Goal: Information Seeking & Learning: Learn about a topic

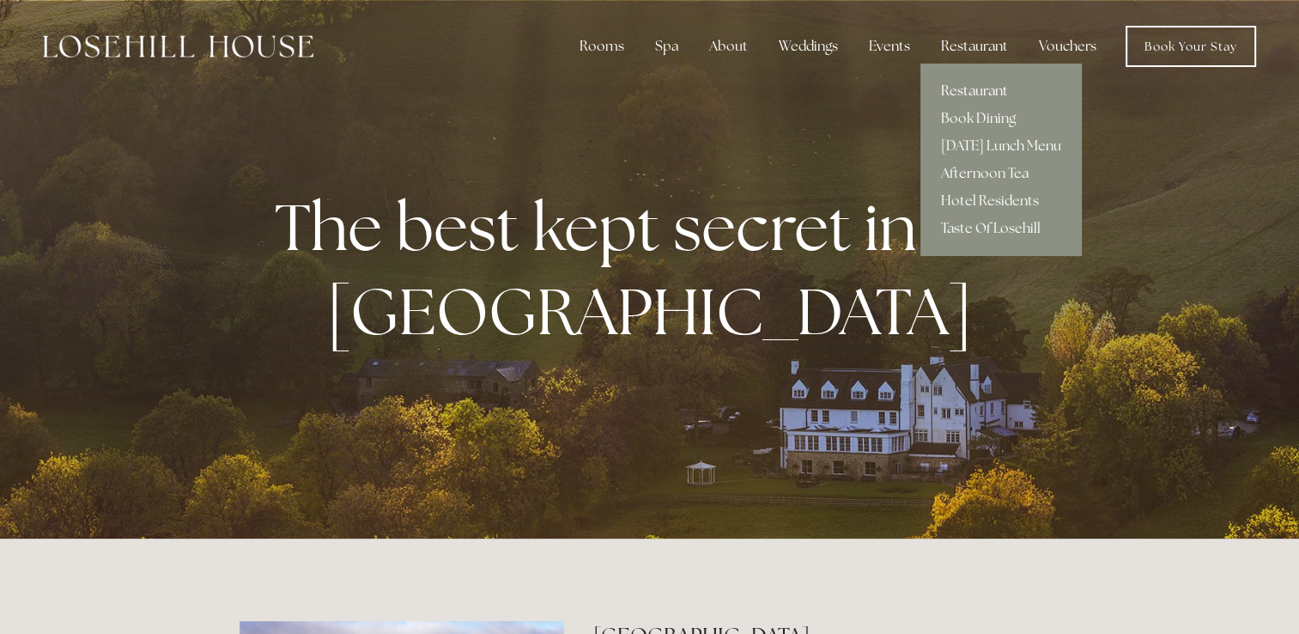
click at [983, 87] on link "Restaurant" at bounding box center [1000, 90] width 161 height 27
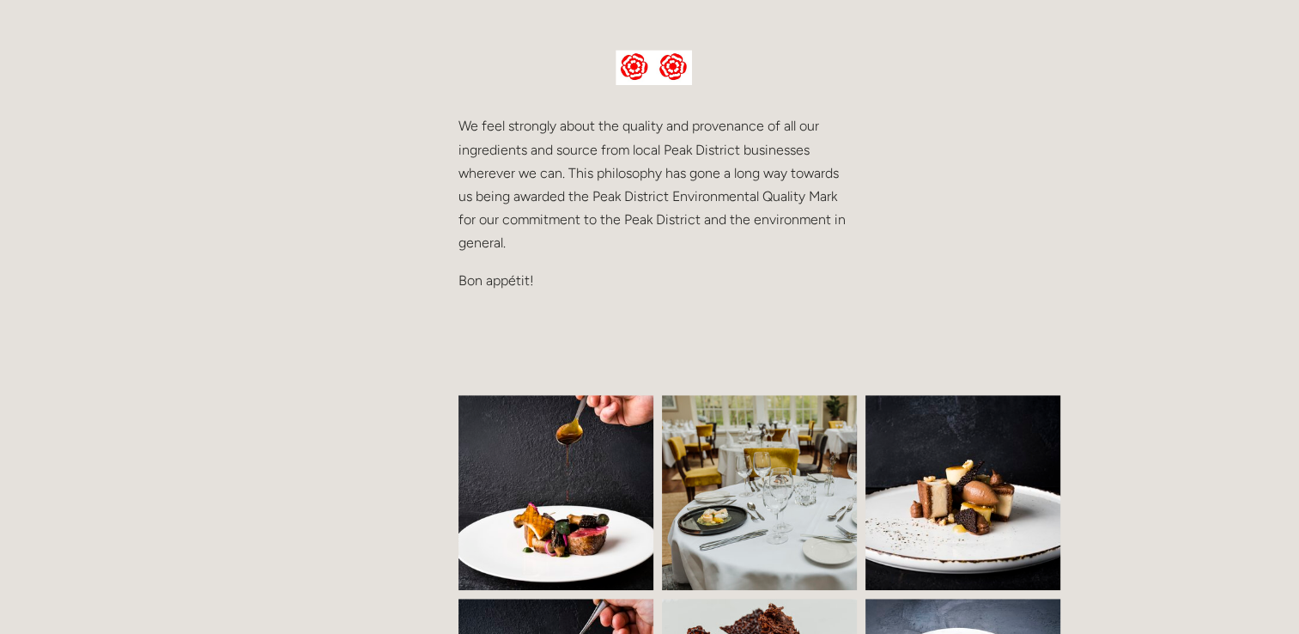
scroll to position [944, 0]
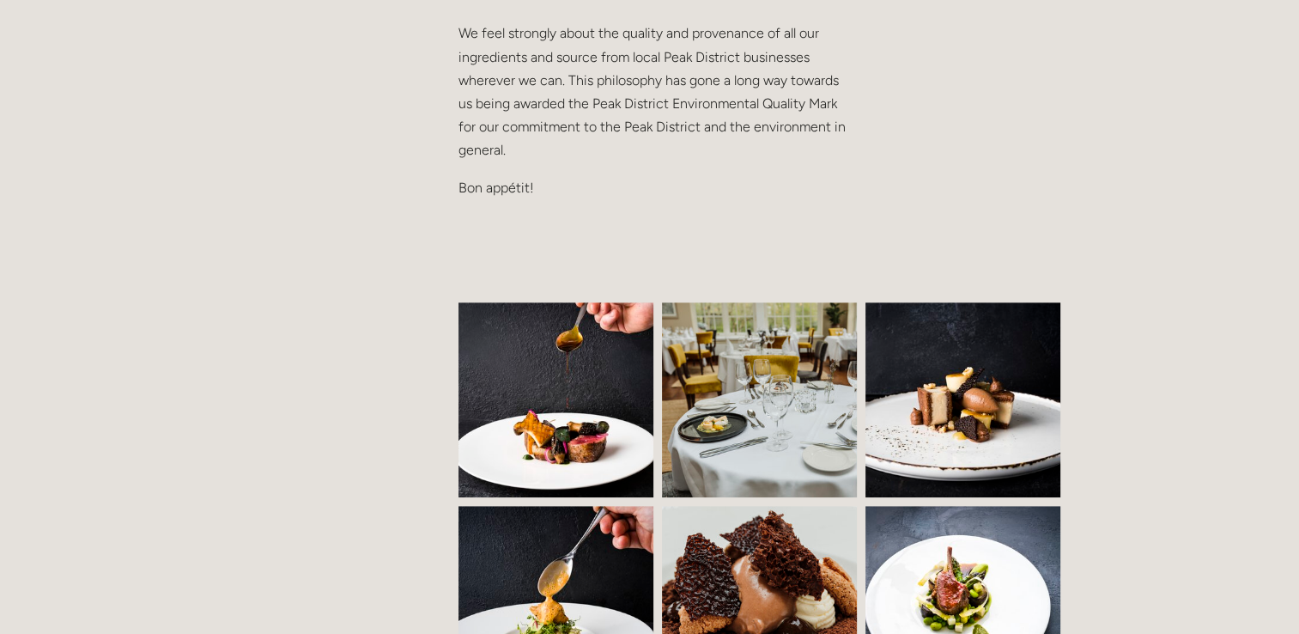
click at [510, 396] on img at bounding box center [570, 399] width 297 height 195
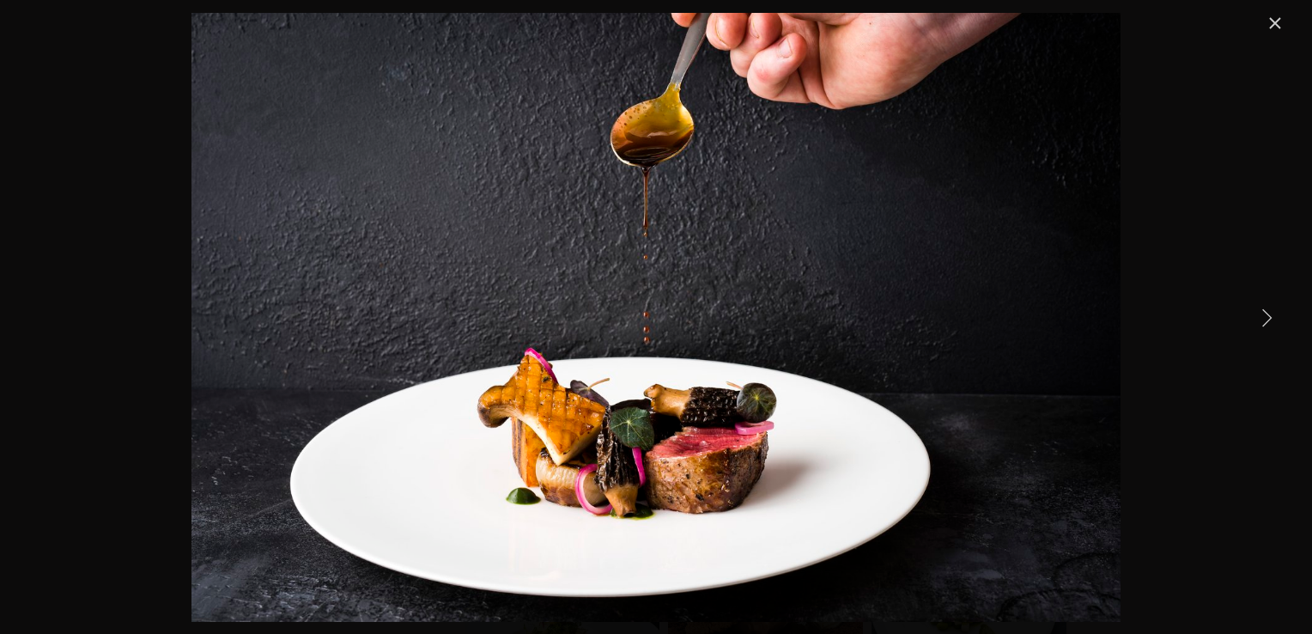
click at [1274, 318] on link "Next Item" at bounding box center [1266, 317] width 38 height 38
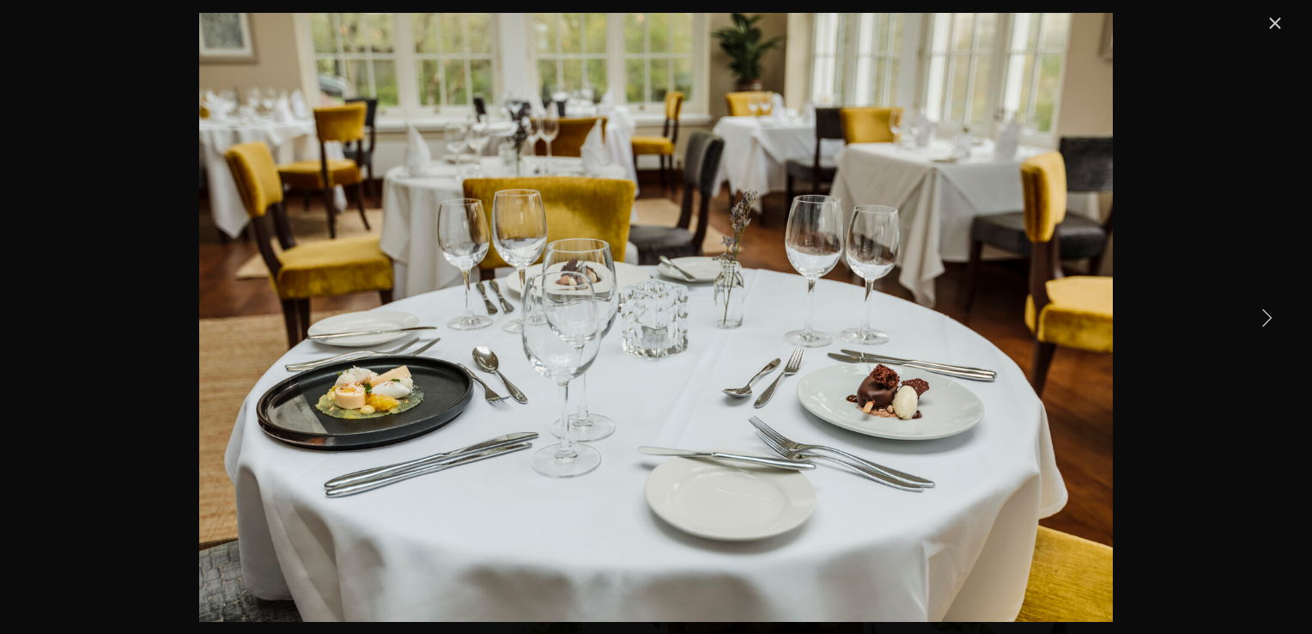
click at [1274, 318] on link "Next Item" at bounding box center [1266, 317] width 38 height 38
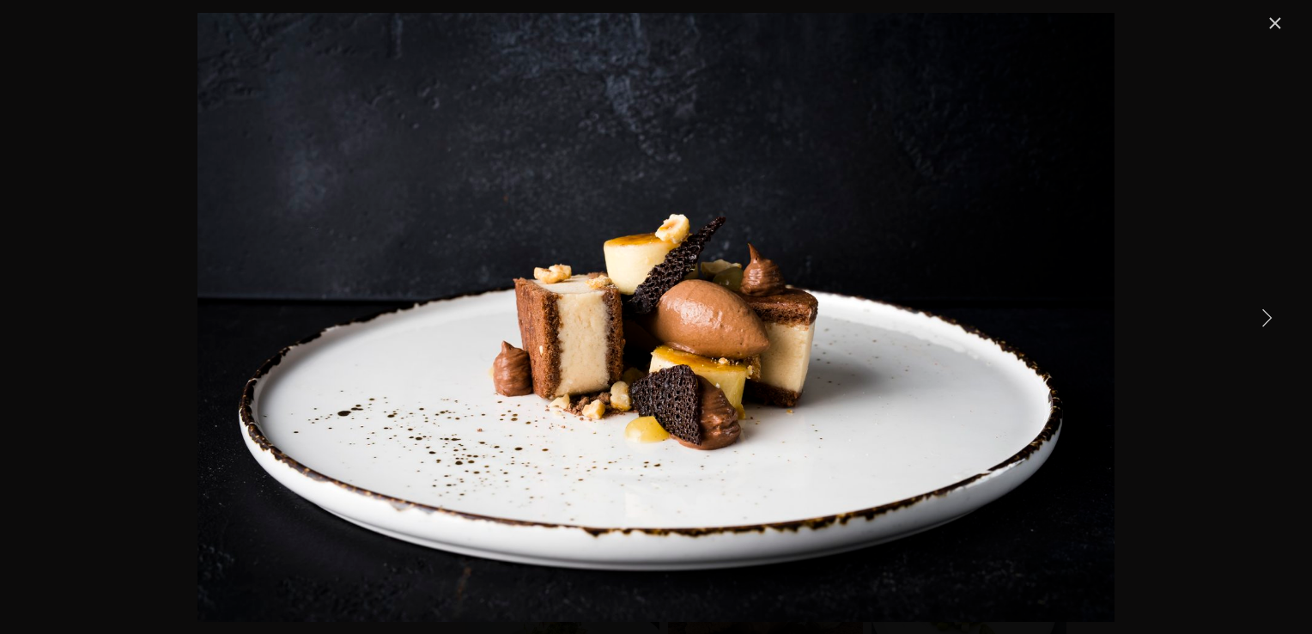
click at [1274, 318] on link "Next Item" at bounding box center [1266, 317] width 38 height 38
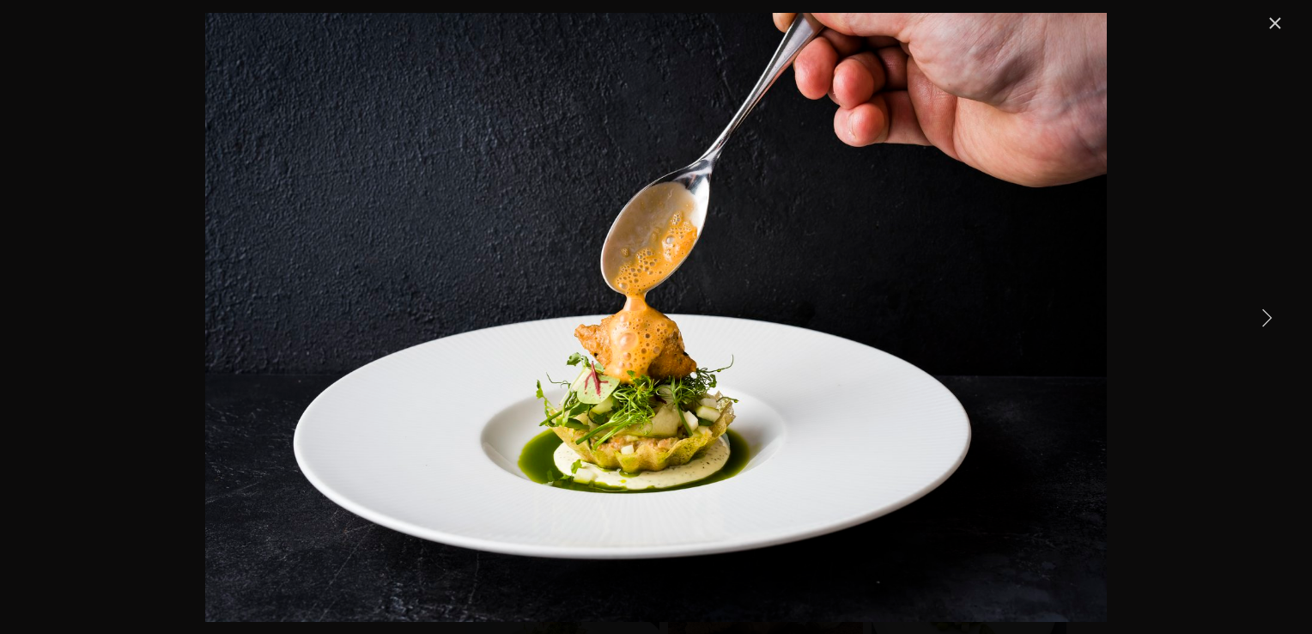
click at [1274, 318] on link "Next Item" at bounding box center [1266, 317] width 38 height 38
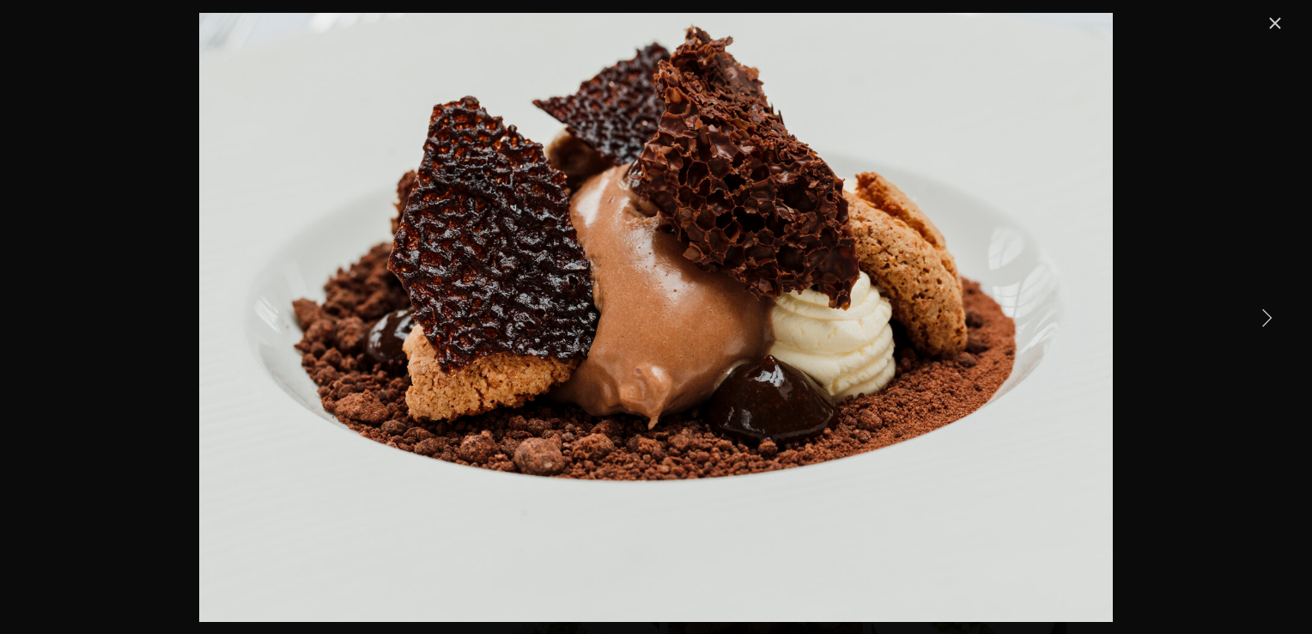
click at [1274, 318] on link "Next Item" at bounding box center [1266, 317] width 38 height 38
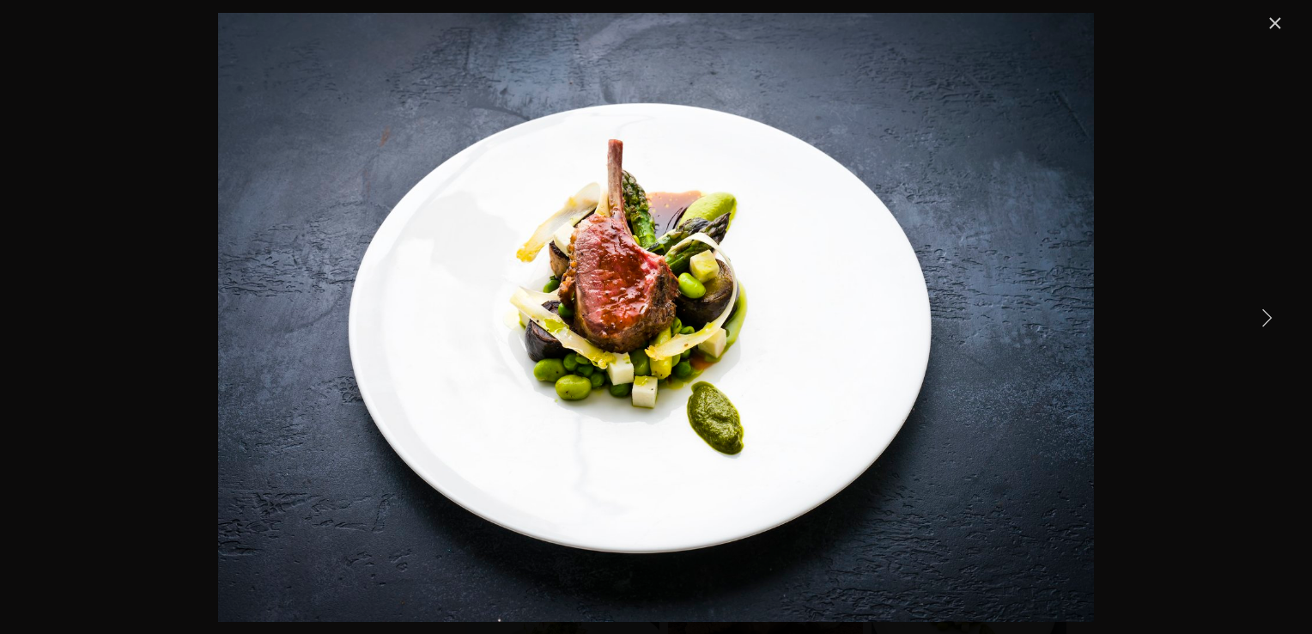
click at [1274, 318] on link "Next Item" at bounding box center [1266, 317] width 38 height 38
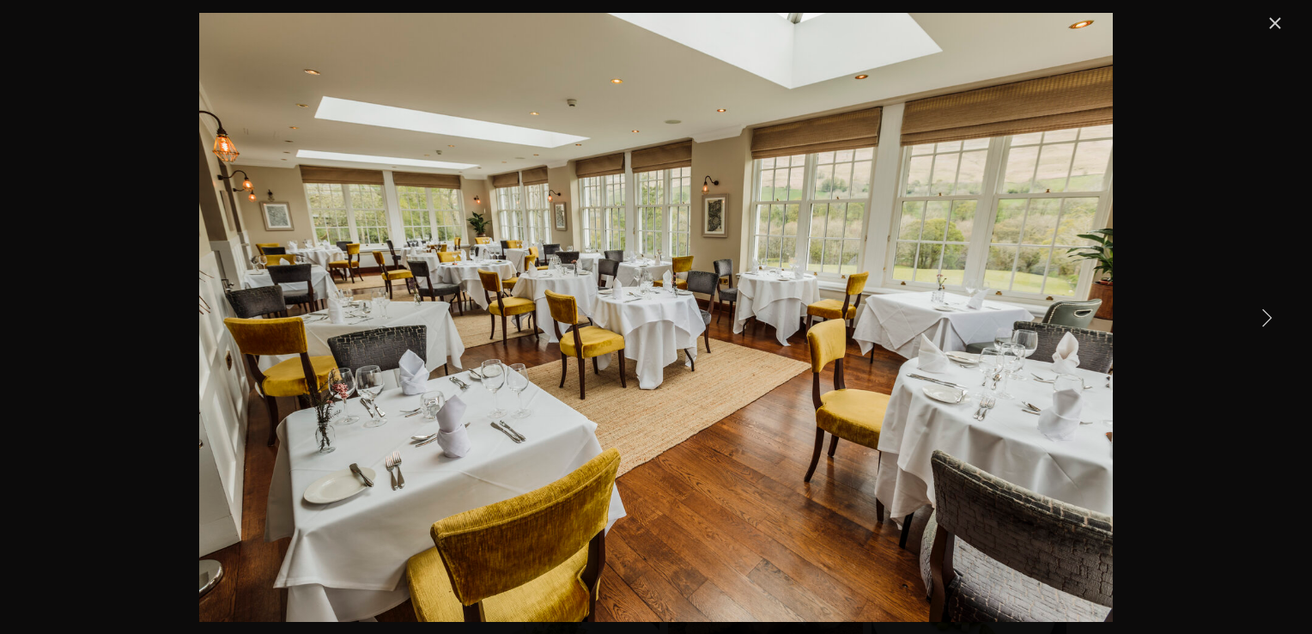
click at [1274, 318] on link "Next Item" at bounding box center [1266, 317] width 38 height 38
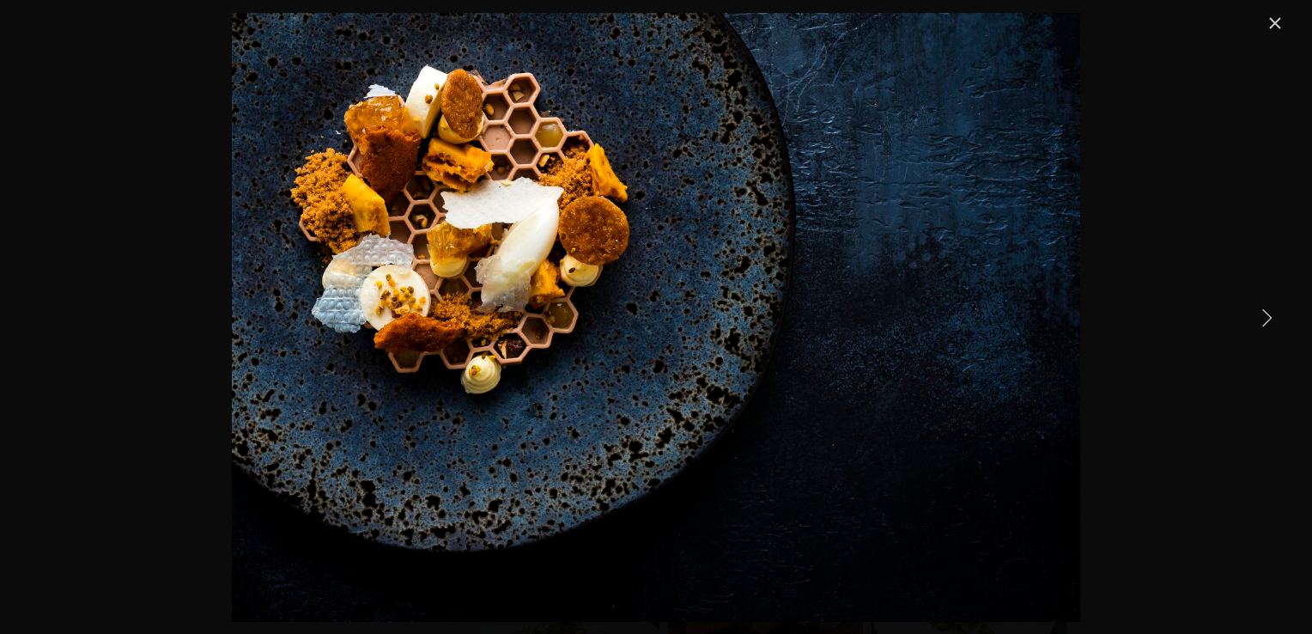
click at [1274, 318] on link "Next Item" at bounding box center [1266, 317] width 38 height 38
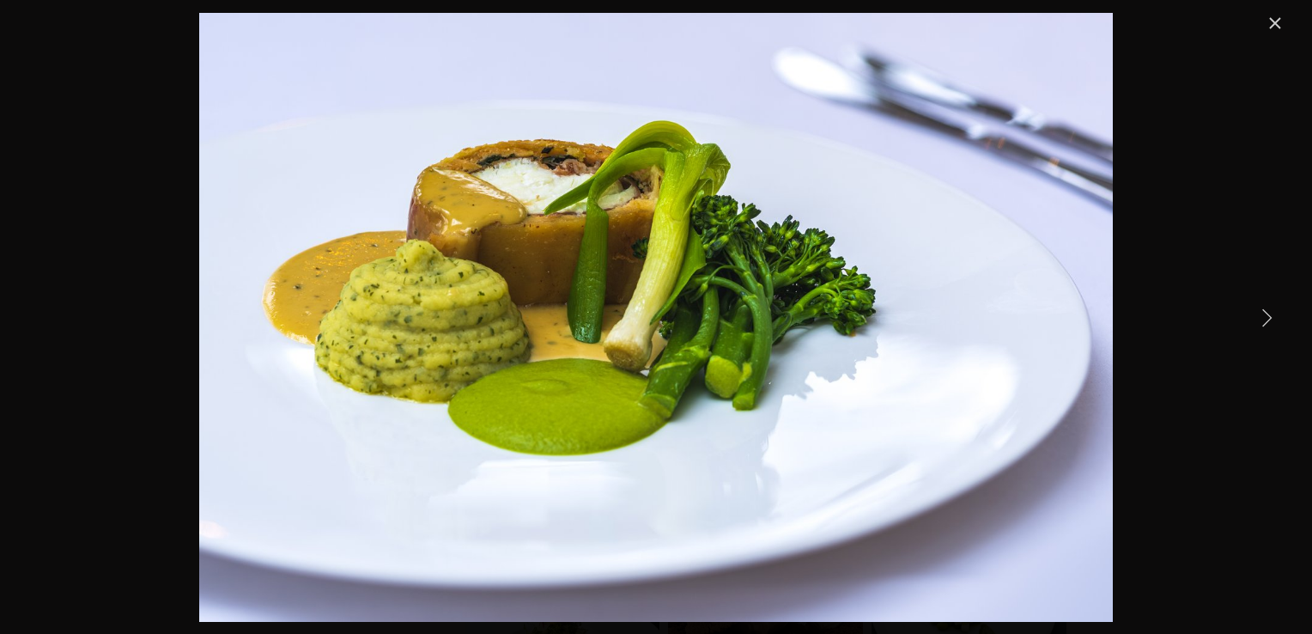
click at [1274, 318] on link "Next Item" at bounding box center [1266, 317] width 38 height 38
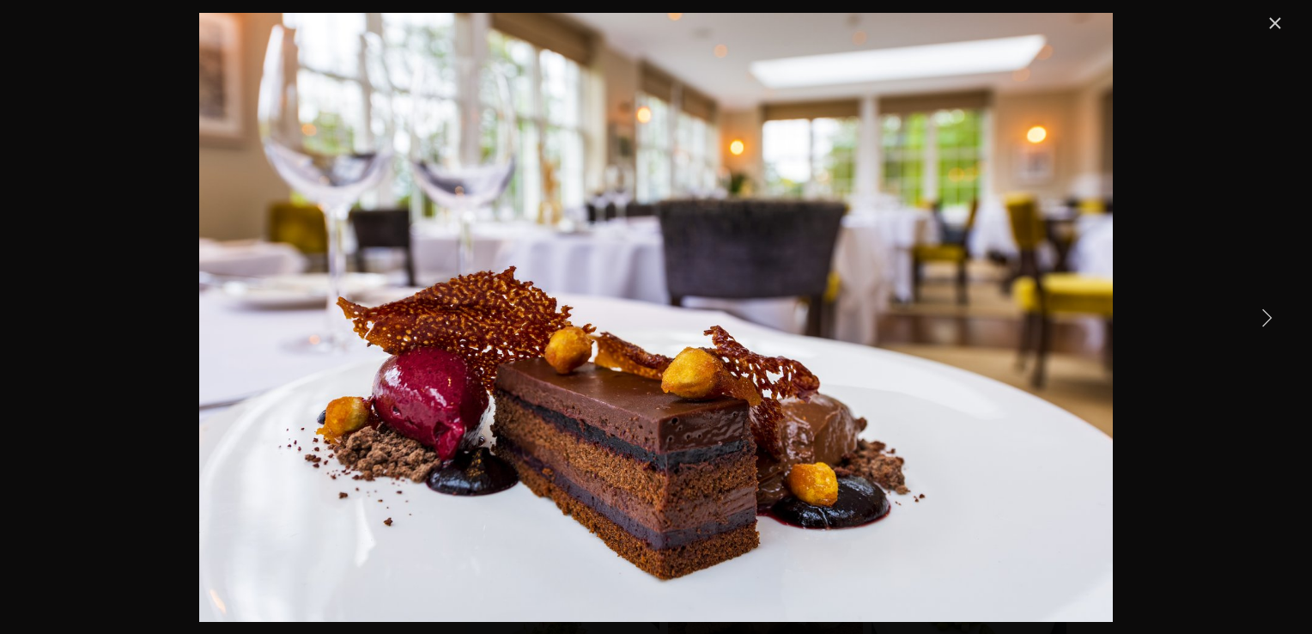
click at [1274, 318] on link "Next Item" at bounding box center [1266, 317] width 38 height 38
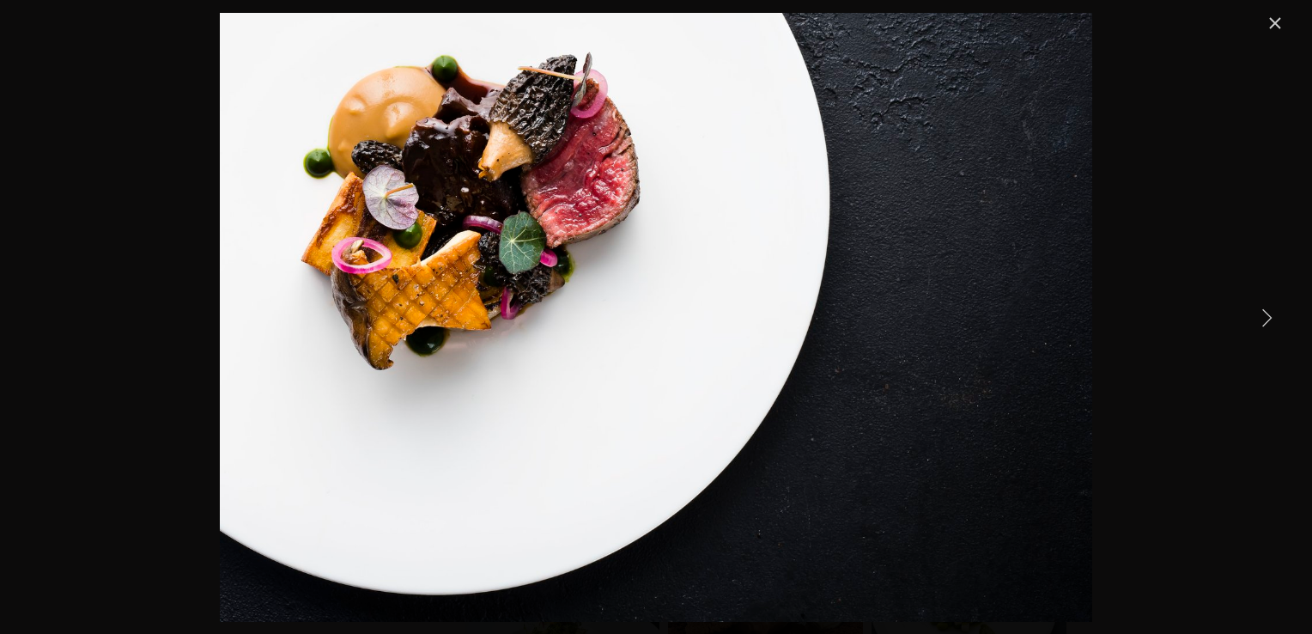
click at [1274, 318] on link "Next Item" at bounding box center [1266, 317] width 38 height 38
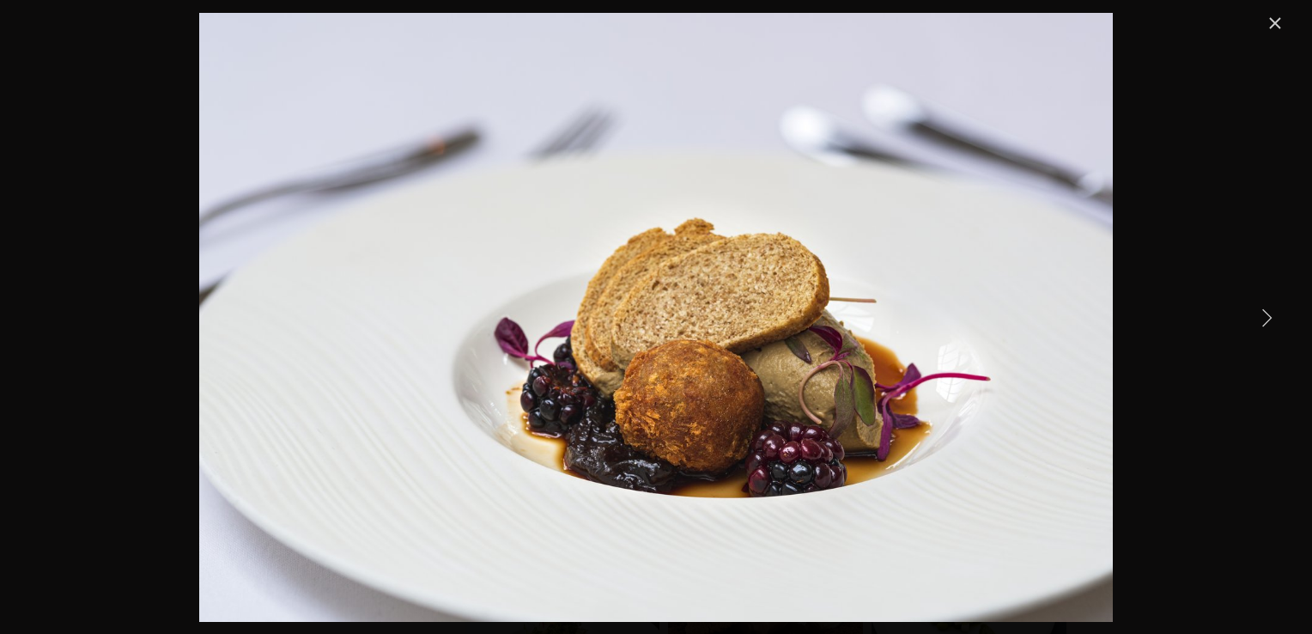
click at [1274, 318] on link "Next Item" at bounding box center [1266, 317] width 38 height 38
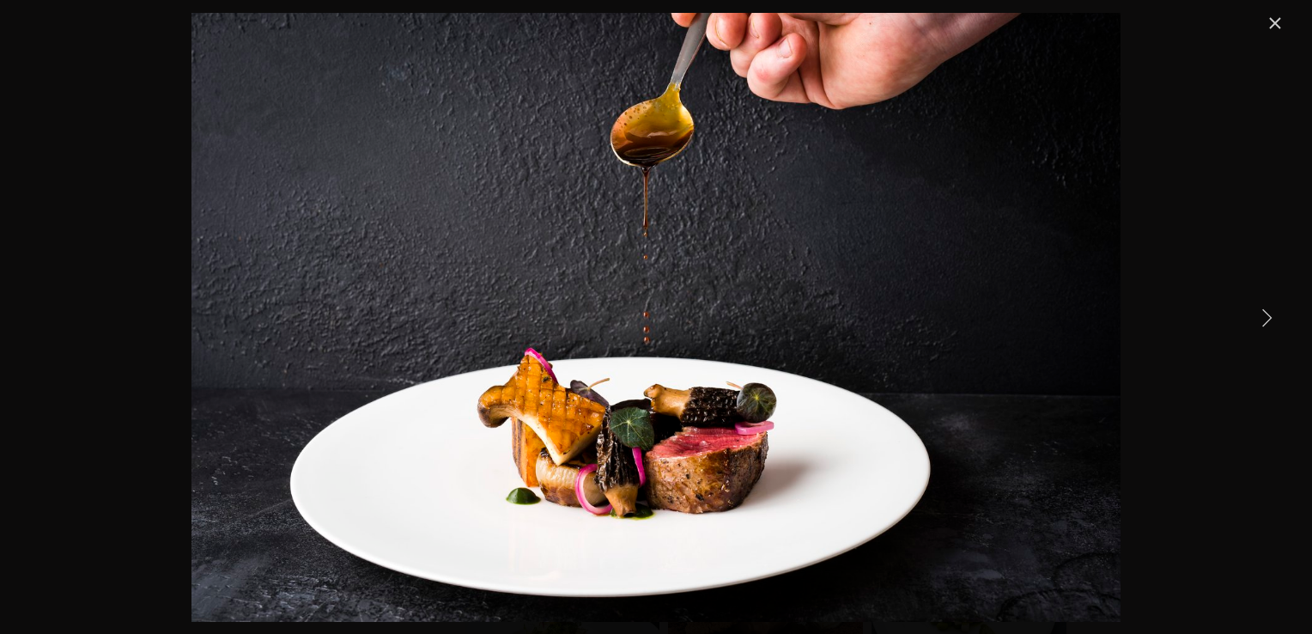
click at [1275, 318] on link "Next Item" at bounding box center [1266, 317] width 38 height 38
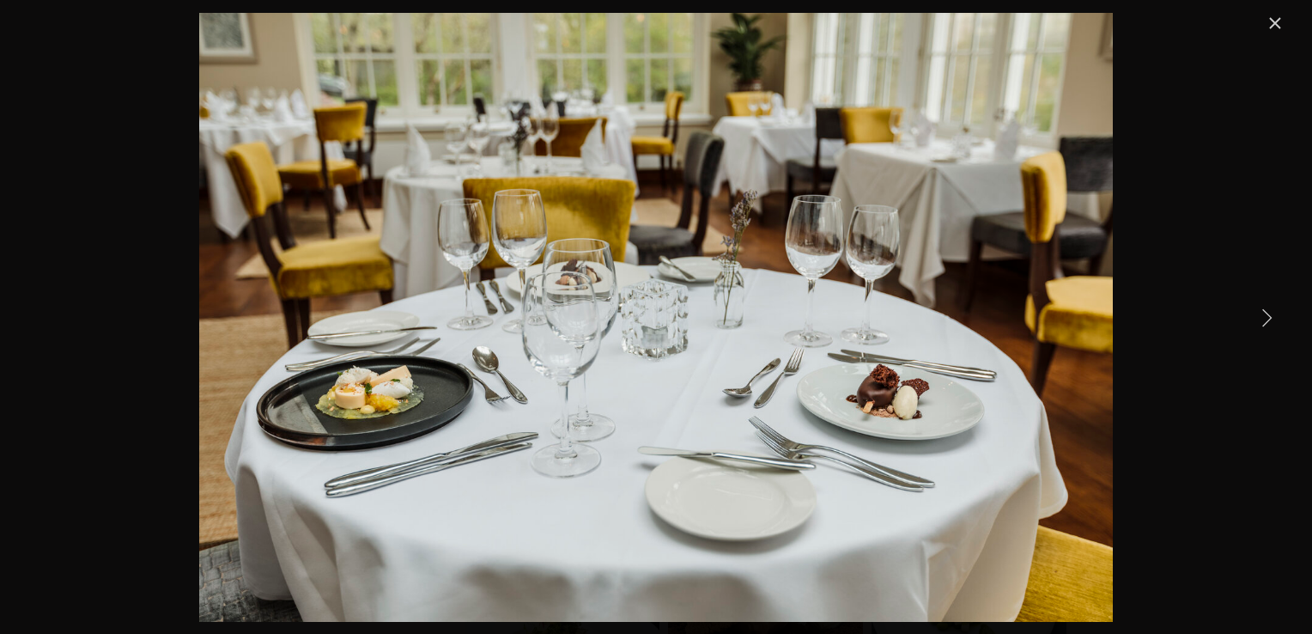
click at [1271, 318] on link "Next Item" at bounding box center [1266, 317] width 38 height 38
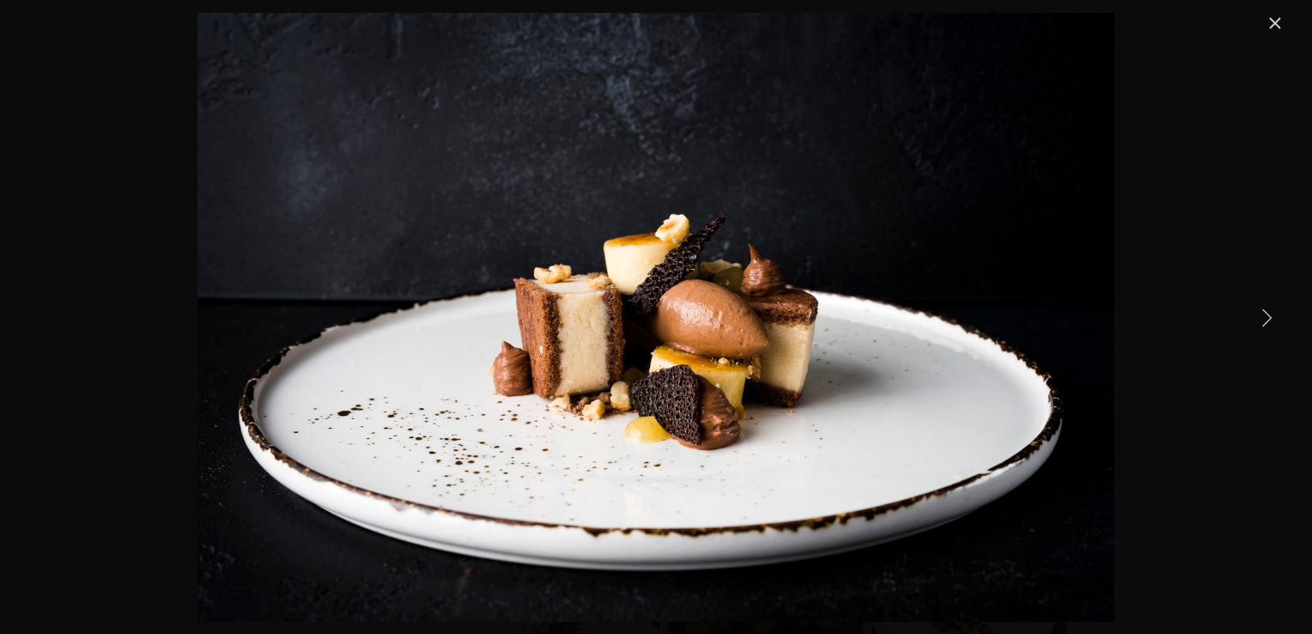
click at [1271, 318] on link "Next Item" at bounding box center [1266, 317] width 38 height 38
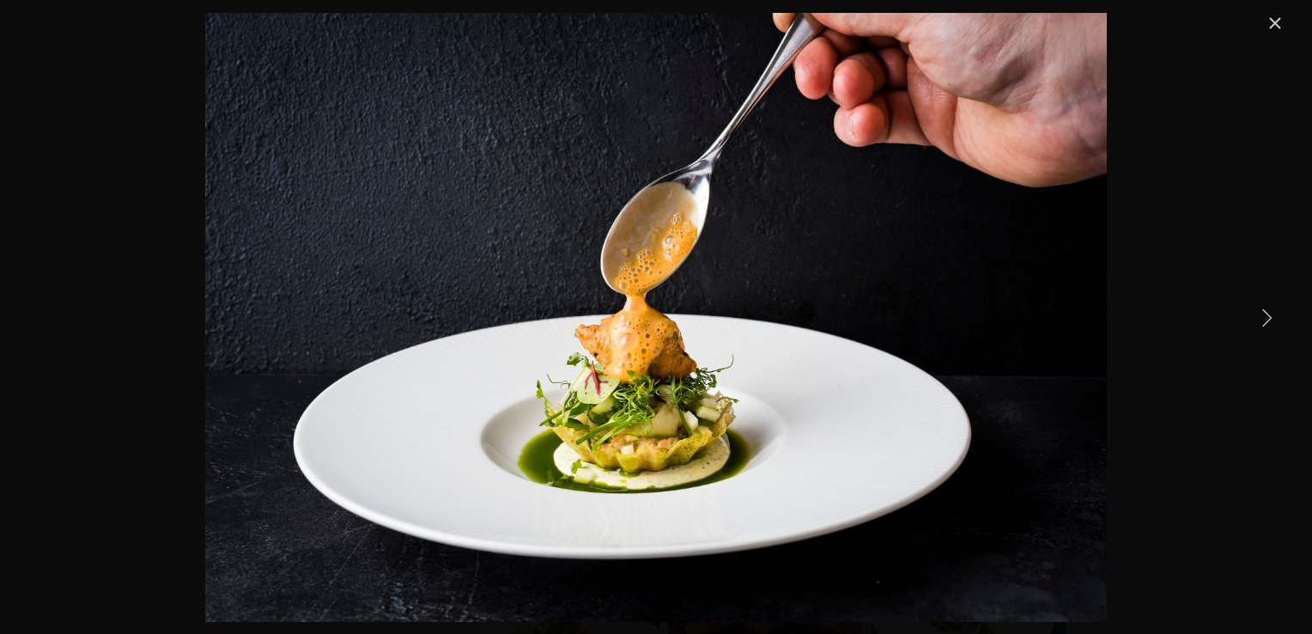
click at [1271, 318] on link "Next Item" at bounding box center [1266, 317] width 38 height 38
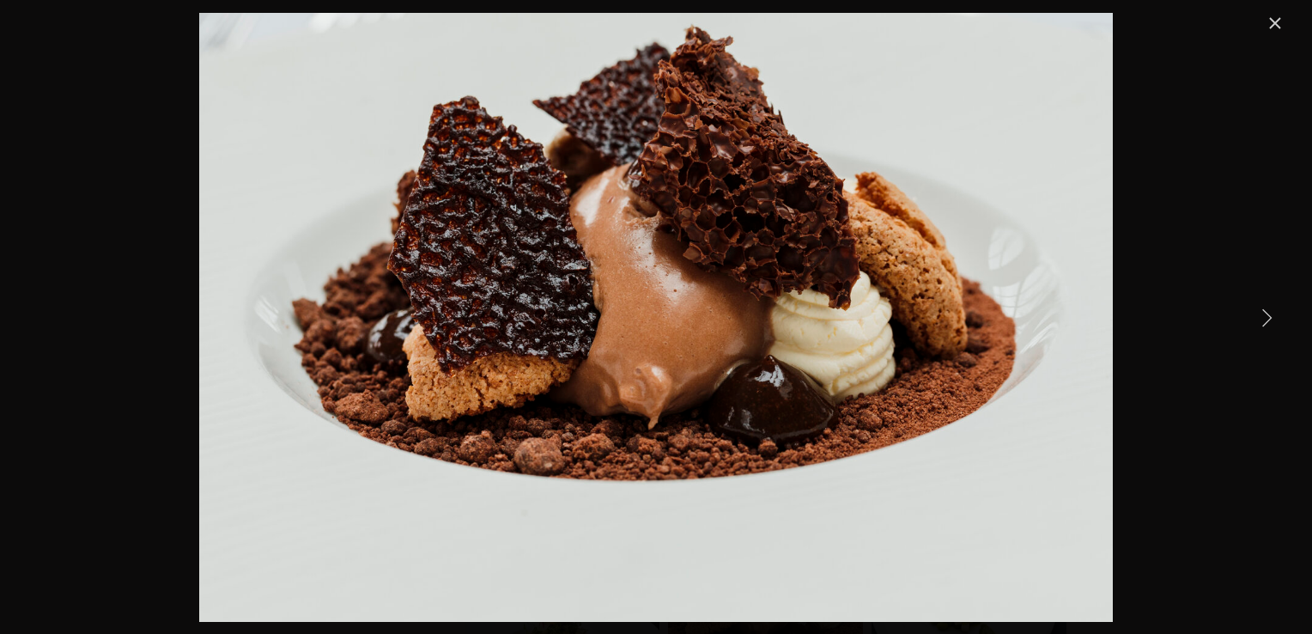
click at [1271, 318] on link "Next Item" at bounding box center [1266, 317] width 38 height 38
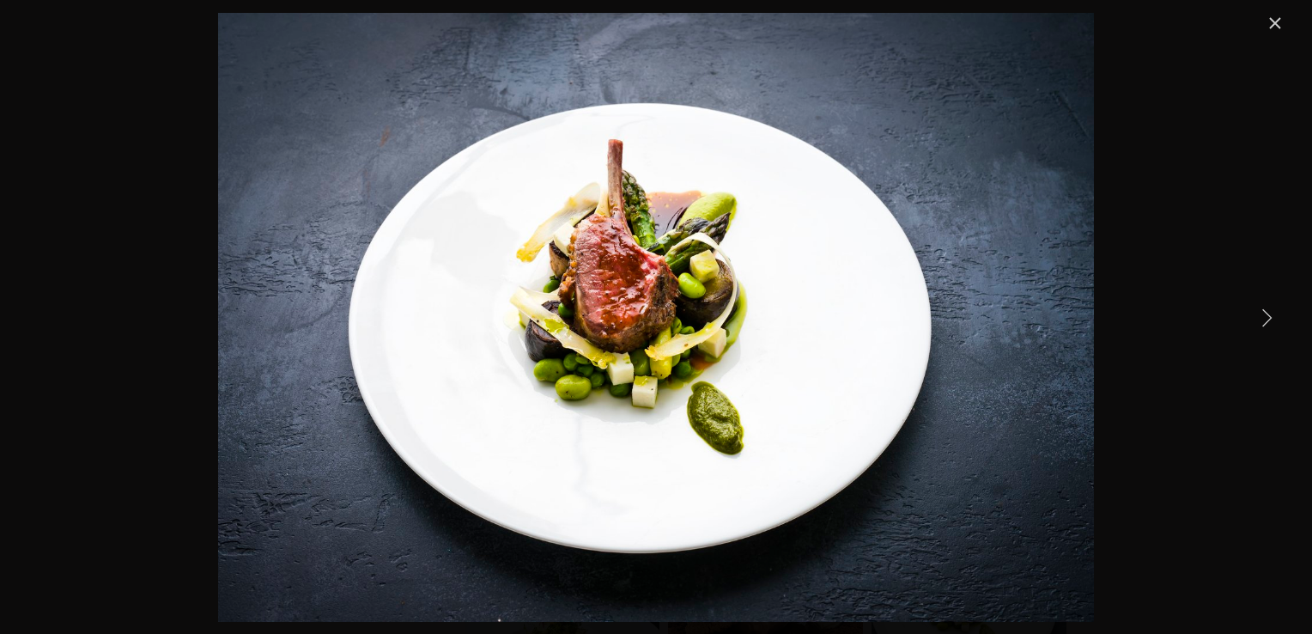
click at [1271, 318] on link "Next Item" at bounding box center [1266, 317] width 38 height 38
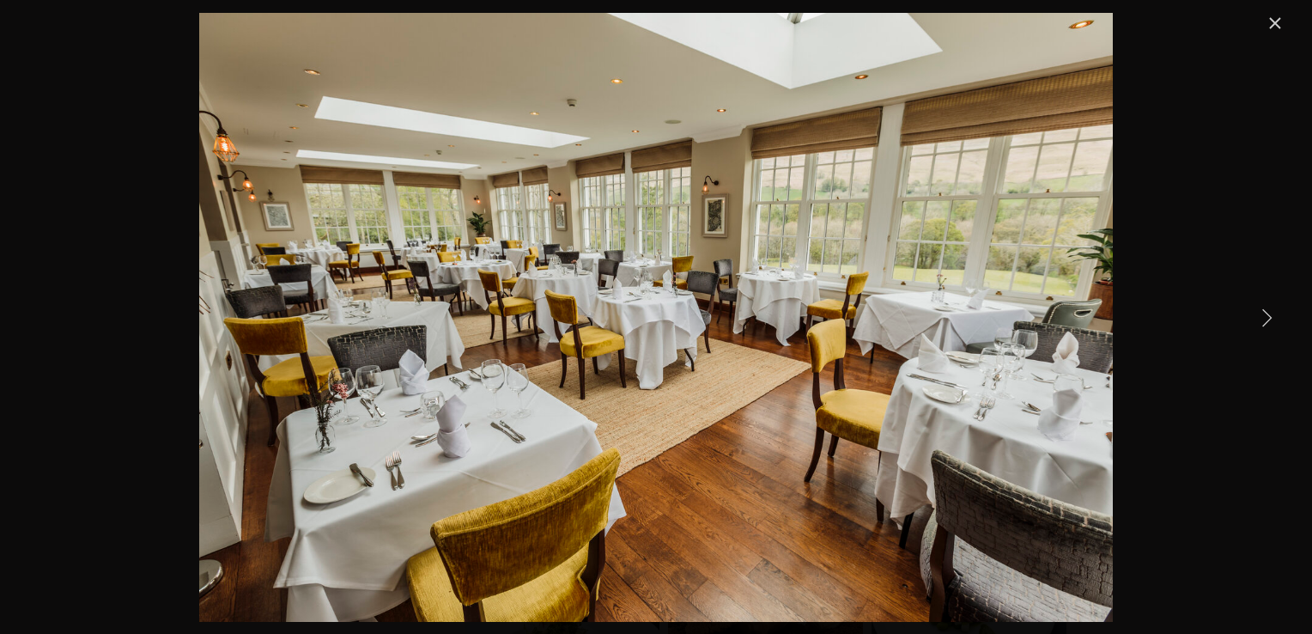
click at [1271, 318] on link "Next Item" at bounding box center [1266, 317] width 38 height 38
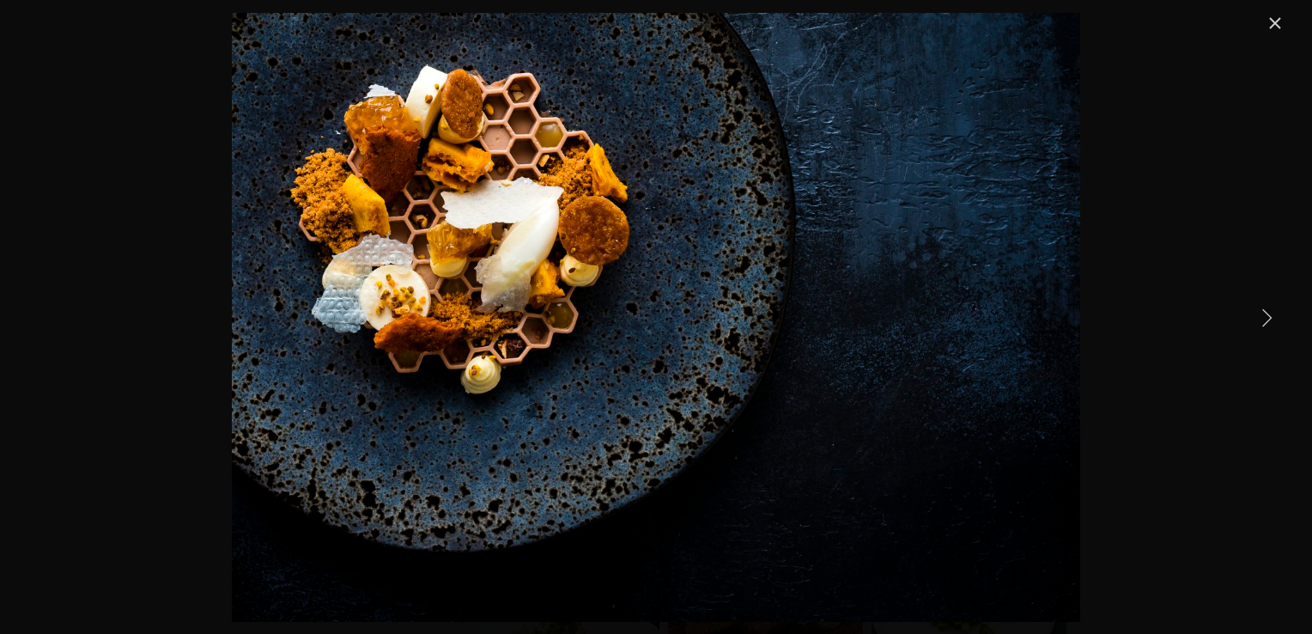
click at [1271, 318] on link "Next Item" at bounding box center [1266, 317] width 38 height 38
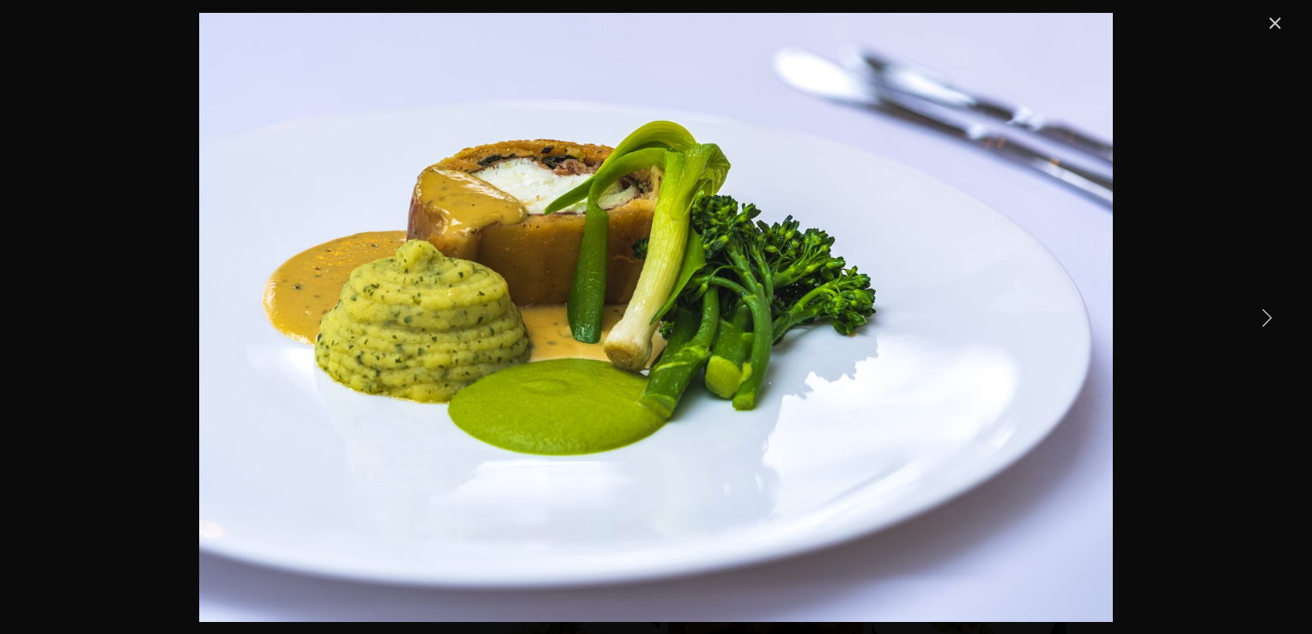
click at [1271, 318] on link "Next Item" at bounding box center [1266, 317] width 38 height 38
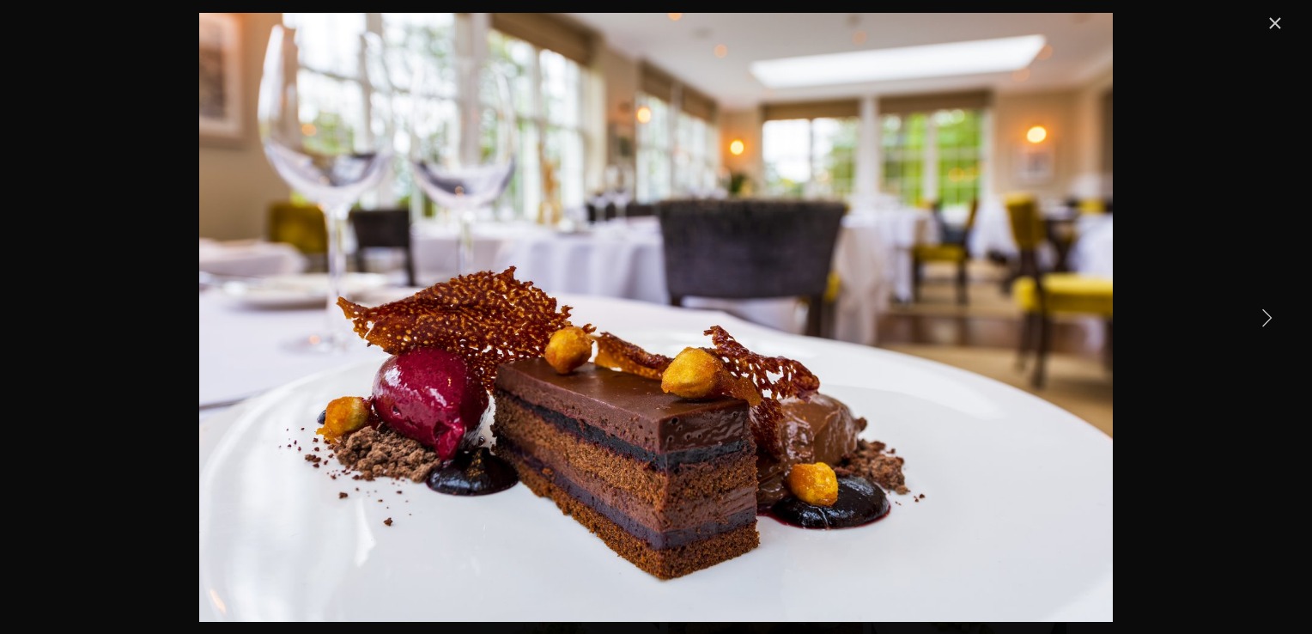
click at [1271, 318] on link "Next Item" at bounding box center [1266, 317] width 38 height 38
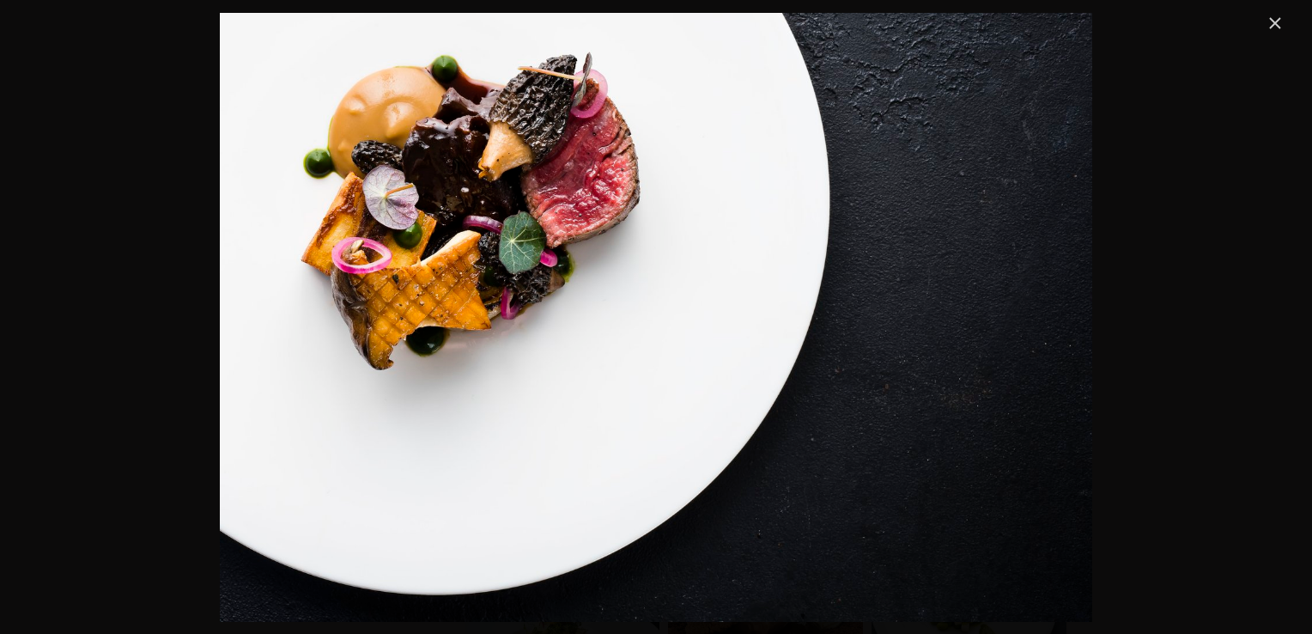
click at [1277, 24] on link "Close" at bounding box center [1275, 23] width 21 height 21
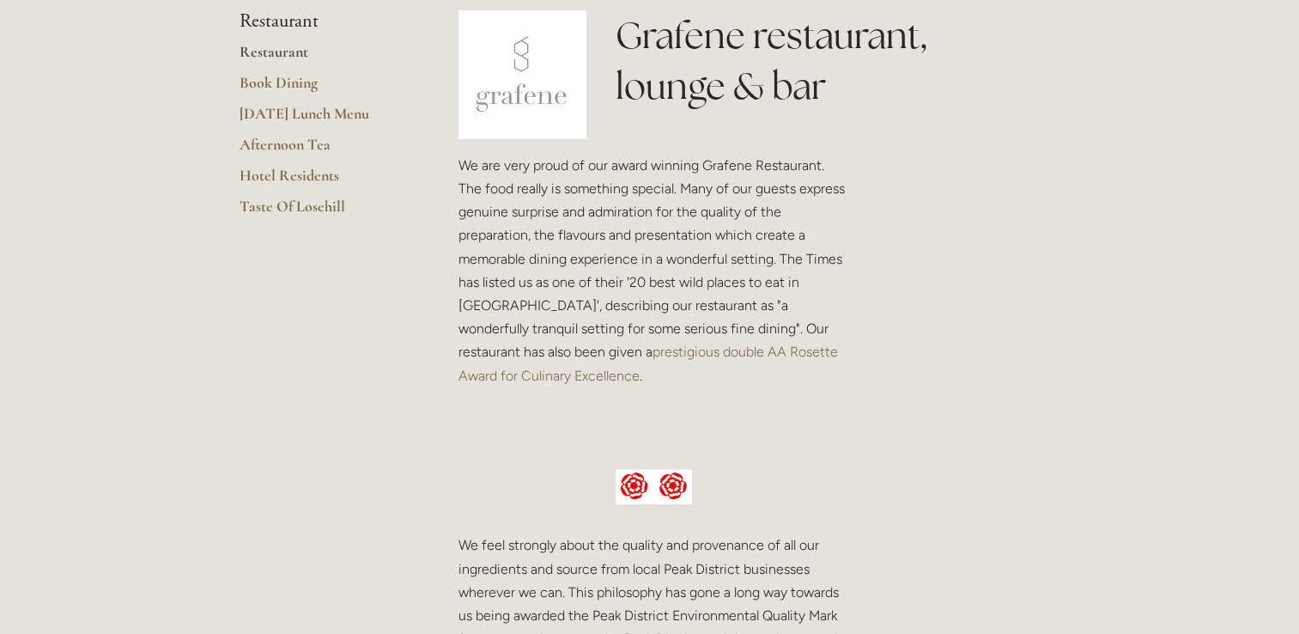
scroll to position [258, 0]
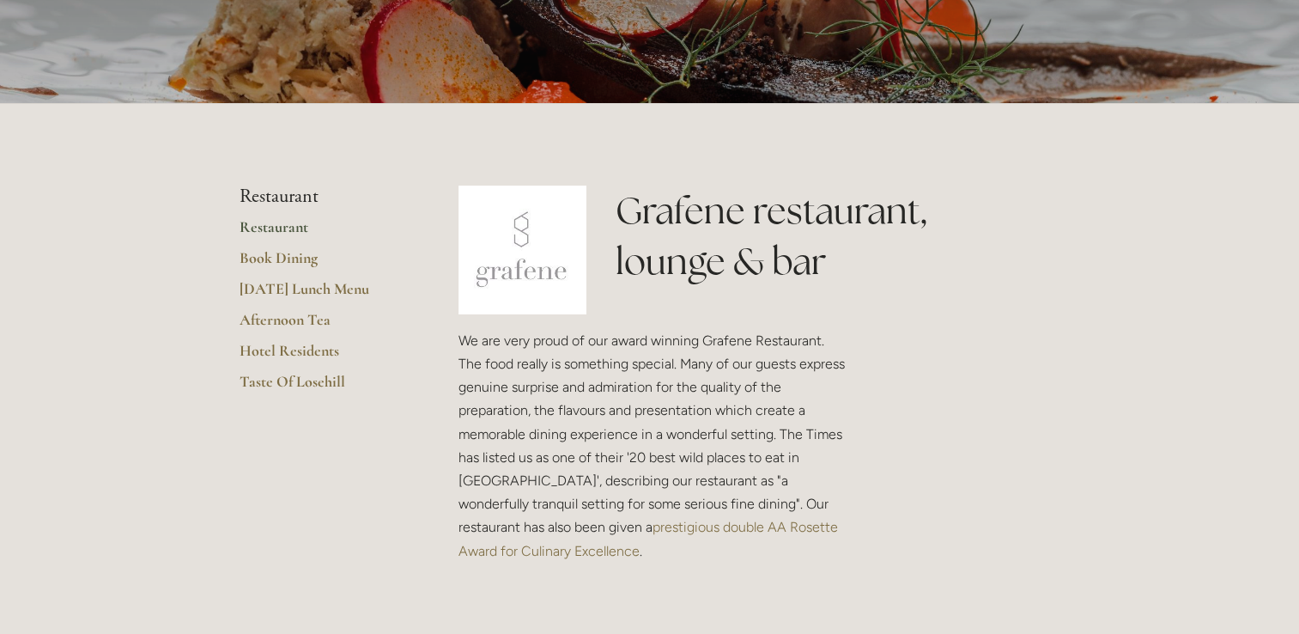
click at [275, 225] on link "Restaurant" at bounding box center [322, 232] width 164 height 31
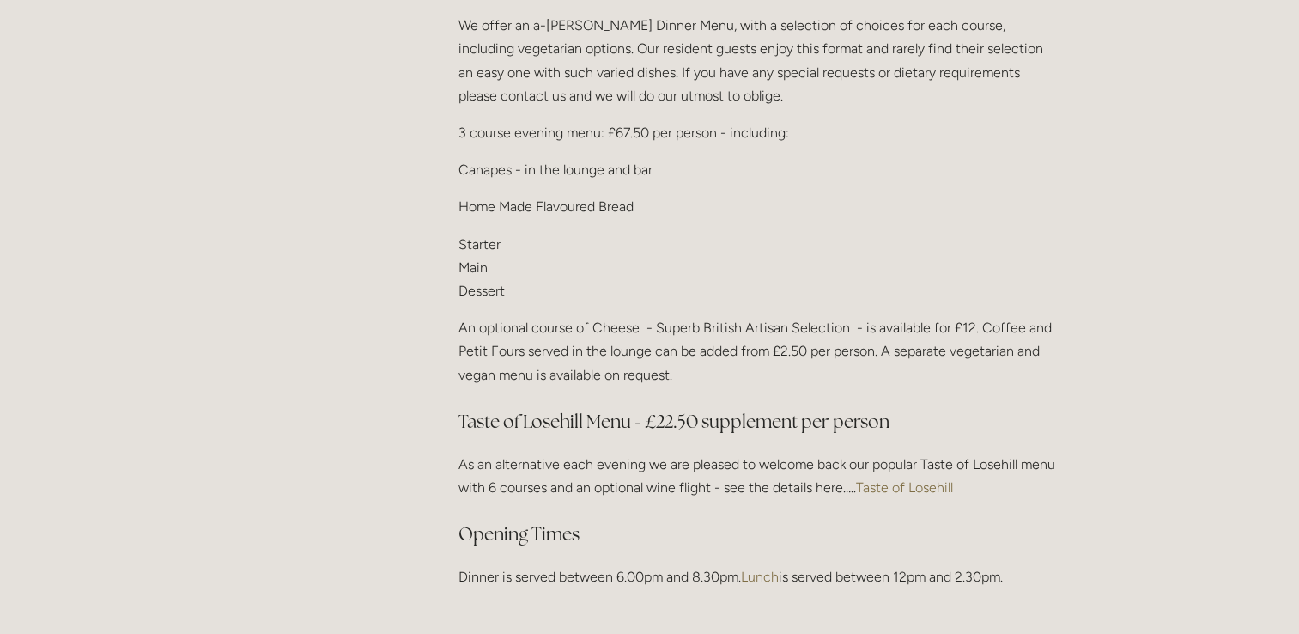
scroll to position [1975, 0]
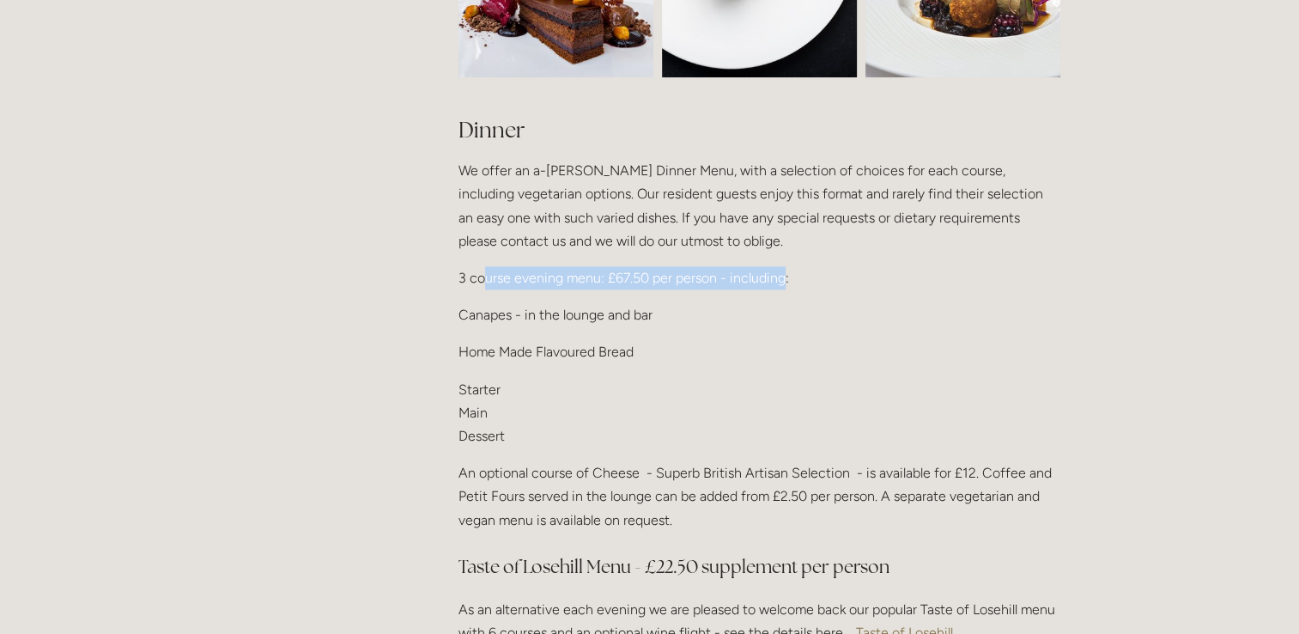
drag, startPoint x: 484, startPoint y: 271, endPoint x: 786, endPoint y: 258, distance: 301.6
click at [786, 258] on div "Dinner We offer an a-la-carte Dinner Menu, with a selection of choices for each…" at bounding box center [759, 424] width 602 height 618
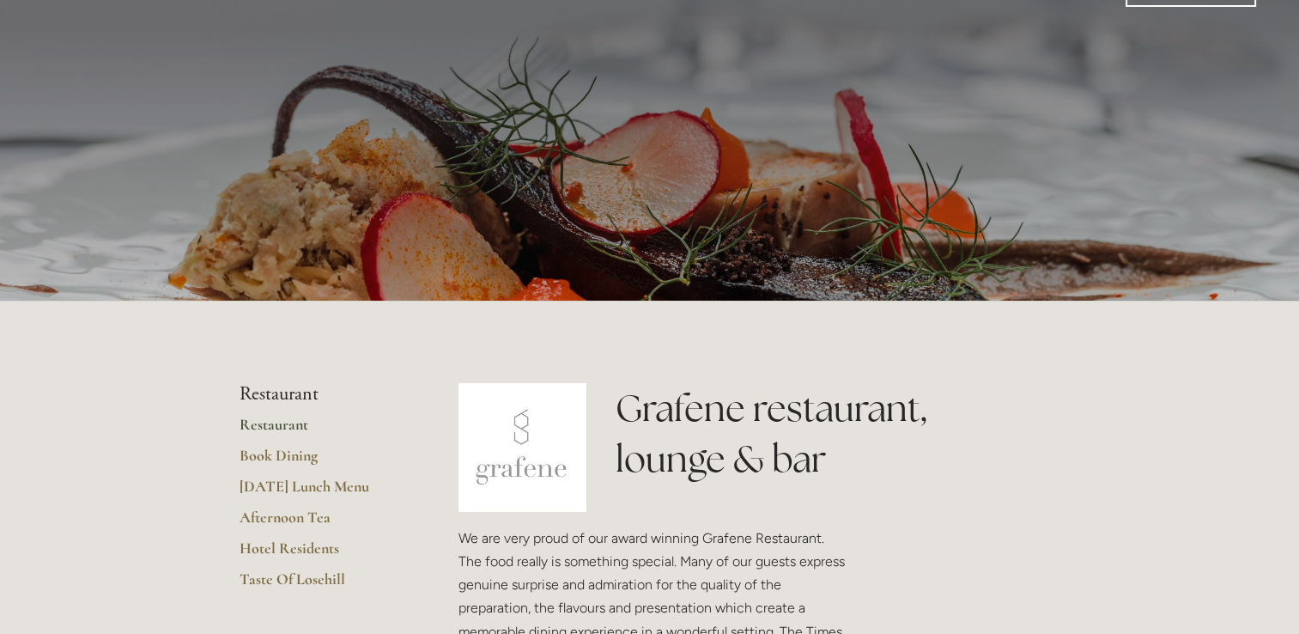
scroll to position [0, 0]
